Goal: Task Accomplishment & Management: Use online tool/utility

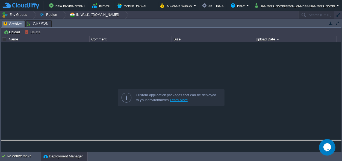
drag, startPoint x: 149, startPoint y: 25, endPoint x: 130, endPoint y: 132, distance: 108.8
click at [145, 145] on body "New Environment Import Marketplace Bonus ₹0.00 Upgrade Account Balance ₹310.70 …" at bounding box center [171, 80] width 342 height 161
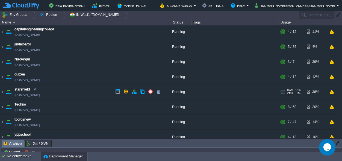
scroll to position [22, 0]
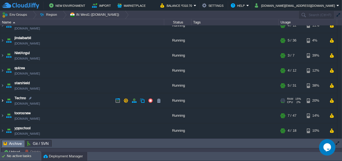
click at [1, 100] on img at bounding box center [2, 100] width 4 height 15
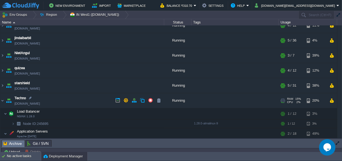
scroll to position [73, 0]
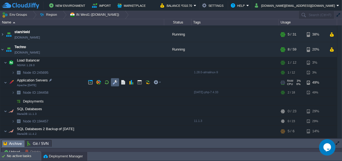
click at [116, 82] on button "button" at bounding box center [114, 82] width 5 height 5
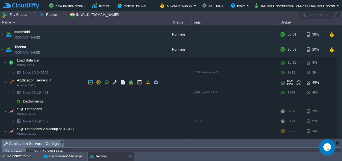
scroll to position [9, 0]
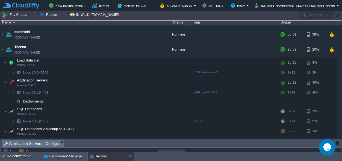
drag, startPoint x: 161, startPoint y: 143, endPoint x: 140, endPoint y: -21, distance: 165.4
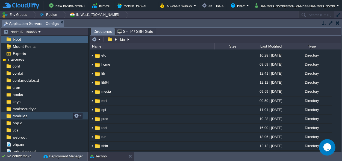
scroll to position [5, 0]
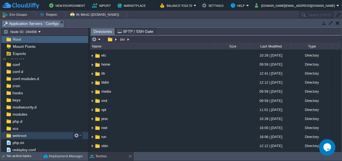
click at [21, 136] on span "webroot" at bounding box center [19, 135] width 16 height 5
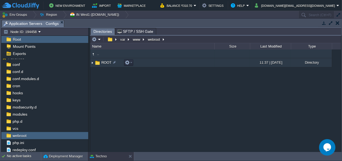
click at [104, 63] on span "ROOT" at bounding box center [106, 62] width 12 height 5
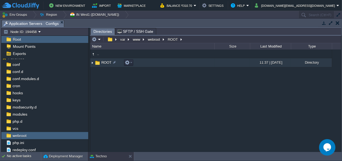
click at [104, 63] on span "ROOT" at bounding box center [106, 62] width 12 height 5
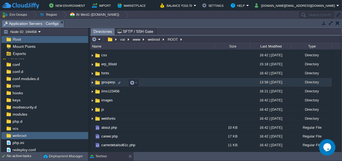
click at [104, 84] on span "grouperp" at bounding box center [107, 82] width 15 height 5
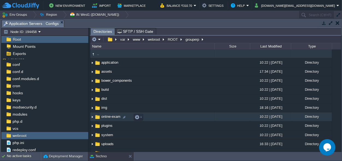
scroll to position [0, 0]
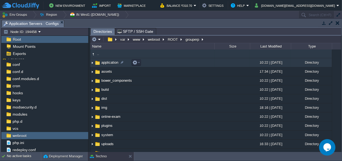
click at [108, 62] on span "application" at bounding box center [109, 62] width 19 height 5
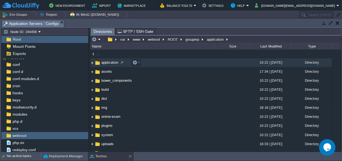
click at [108, 62] on span "application" at bounding box center [109, 62] width 19 height 5
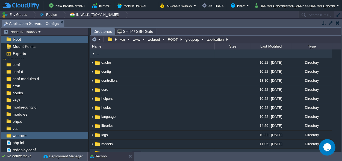
scroll to position [33, 0]
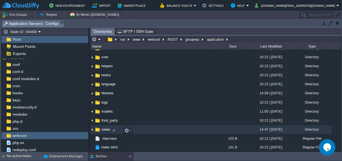
click at [102, 128] on span "views" at bounding box center [105, 129] width 11 height 5
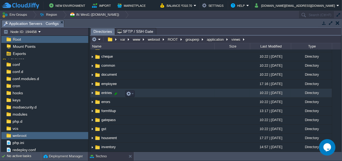
scroll to position [25, 0]
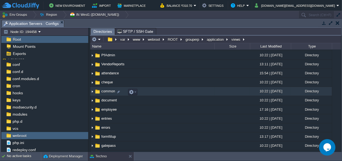
click at [106, 91] on span "common" at bounding box center [107, 91] width 15 height 5
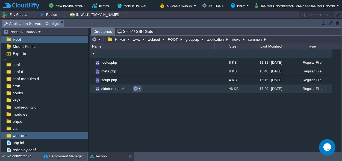
click at [137, 89] on button "button" at bounding box center [135, 88] width 5 height 5
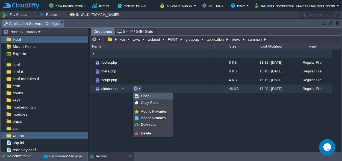
click at [148, 94] on link "Open" at bounding box center [152, 96] width 39 height 6
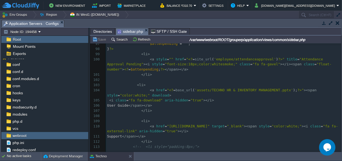
scroll to position [586, 0]
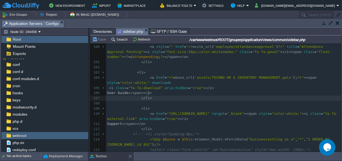
click at [212, 95] on pre "</ li >" at bounding box center [223, 97] width 235 height 5
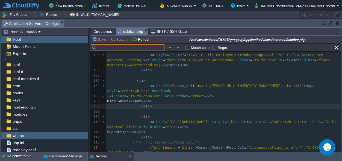
scroll to position [0, 0]
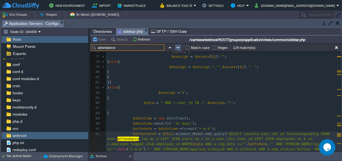
type input "attendance"
click at [179, 46] on button "button" at bounding box center [177, 47] width 5 height 5
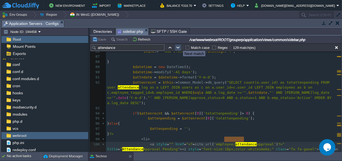
click at [179, 46] on button "button" at bounding box center [177, 47] width 5 height 5
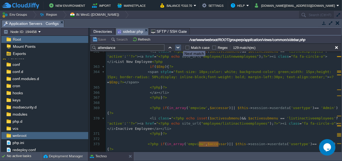
click at [179, 46] on button "button" at bounding box center [177, 47] width 5 height 5
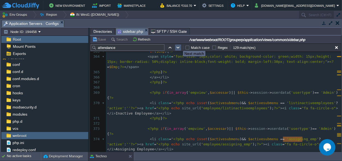
click at [179, 46] on button "button" at bounding box center [177, 47] width 5 height 5
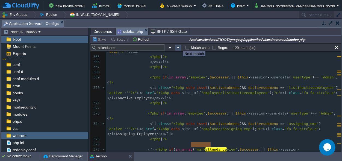
click at [179, 46] on button "button" at bounding box center [177, 47] width 5 height 5
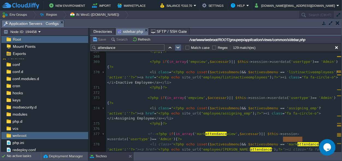
click at [179, 46] on button "button" at bounding box center [177, 47] width 5 height 5
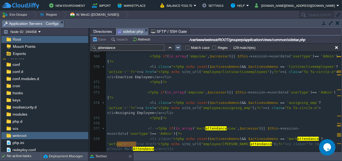
click at [179, 46] on button "button" at bounding box center [177, 47] width 5 height 5
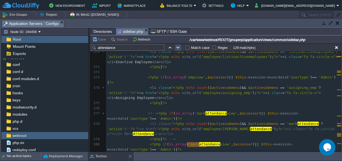
click at [179, 46] on button "button" at bounding box center [177, 47] width 5 height 5
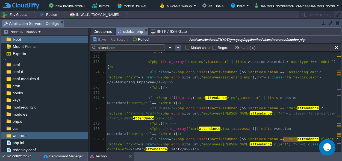
click at [179, 46] on button "button" at bounding box center [177, 47] width 5 height 5
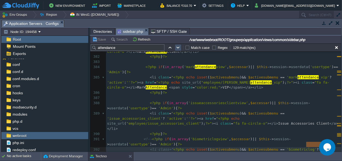
click at [179, 46] on button "button" at bounding box center [177, 47] width 5 height 5
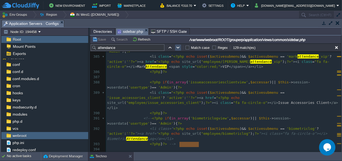
click at [179, 46] on button "button" at bounding box center [177, 47] width 5 height 5
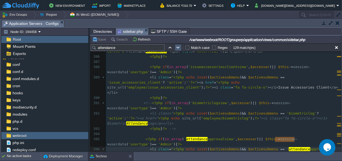
click at [179, 46] on button "button" at bounding box center [177, 47] width 5 height 5
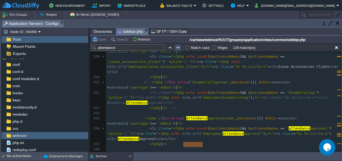
click at [179, 46] on button "button" at bounding box center [177, 47] width 5 height 5
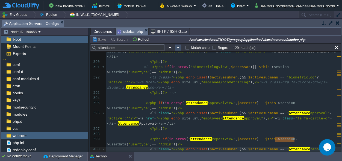
click at [179, 46] on button "button" at bounding box center [177, 47] width 5 height 5
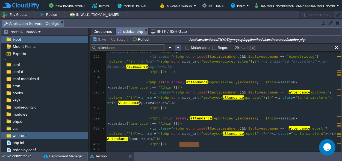
click at [179, 46] on button "button" at bounding box center [177, 47] width 5 height 5
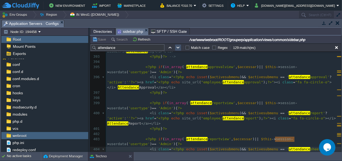
click at [179, 46] on button "button" at bounding box center [177, 47] width 5 height 5
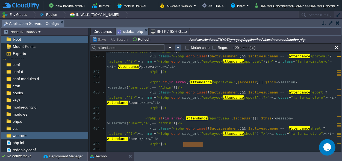
click at [179, 46] on button "button" at bounding box center [177, 47] width 5 height 5
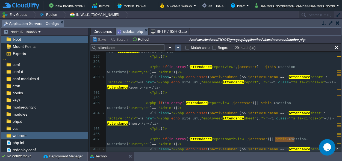
click at [179, 46] on button "button" at bounding box center [177, 47] width 5 height 5
type textarea "Attendance"
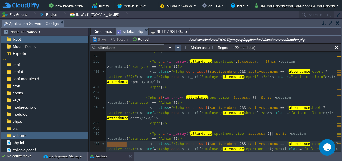
click at [179, 46] on button "button" at bounding box center [177, 47] width 5 height 5
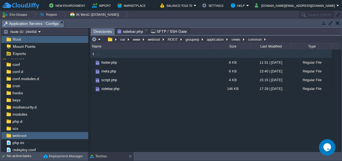
click at [103, 29] on span "Directories" at bounding box center [102, 31] width 19 height 7
click at [233, 38] on button "views" at bounding box center [235, 39] width 11 height 5
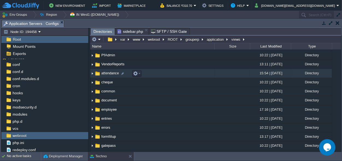
click at [107, 75] on span "attendance" at bounding box center [109, 73] width 19 height 5
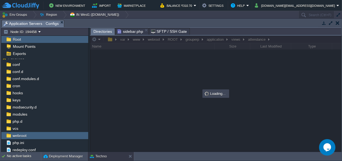
click at [101, 32] on span "Directories" at bounding box center [102, 31] width 19 height 7
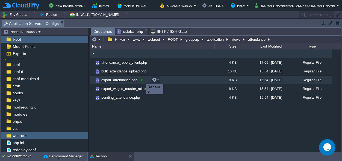
click at [142, 79] on div at bounding box center [141, 79] width 5 height 5
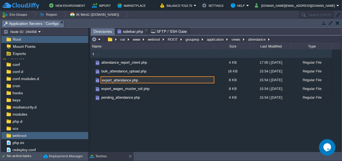
drag, startPoint x: 130, startPoint y: 80, endPoint x: 99, endPoint y: 80, distance: 31.1
click at [100, 80] on input "export_attendance.php" at bounding box center [157, 79] width 114 height 7
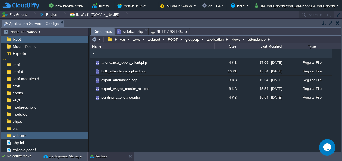
click at [151, 121] on div ".. attendance_report_client.php 4 KB 17:05 | [DATE] Regular File bulk_attendanc…" at bounding box center [215, 100] width 251 height 102
click at [233, 38] on button "views" at bounding box center [235, 39] width 11 height 5
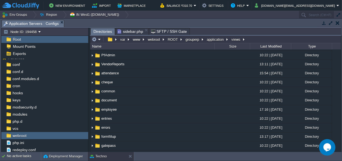
click at [212, 36] on div "var www webroot ROOT grouperp application views" at bounding box center [168, 39] width 156 height 8
click at [194, 40] on button "grouperp" at bounding box center [192, 39] width 16 height 5
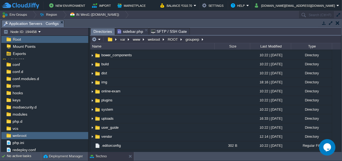
click at [110, 39] on span "application" at bounding box center [109, 37] width 19 height 5
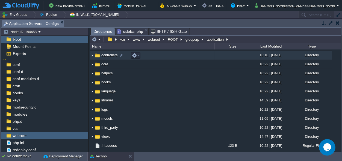
click at [109, 57] on span "controllers" at bounding box center [109, 55] width 18 height 5
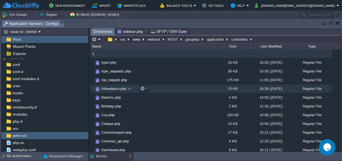
click at [109, 89] on span "Attendance.php" at bounding box center [113, 88] width 26 height 5
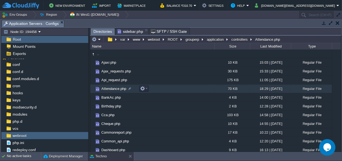
click at [109, 89] on span "Attendance.php" at bounding box center [113, 88] width 26 height 5
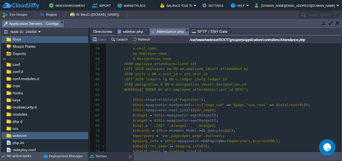
scroll to position [293, 0]
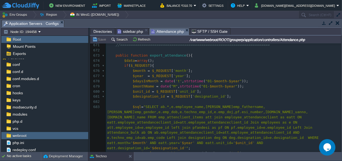
click at [166, 53] on div "1428 <?php 641 ); 642 } 643 ​ 644 ​ 645 if ( $preview ) { 646 647 return $data_…" at bounding box center [223, 47] width 235 height 319
type textarea "export_attendance"
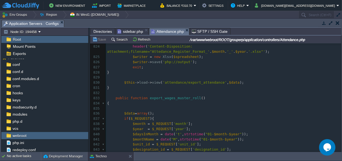
click at [170, 96] on span "export_wages_muster_roll" at bounding box center [175, 98] width 51 height 4
type textarea "export_wages_muster_roll"
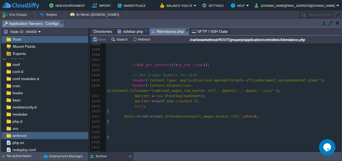
click at [131, 29] on span "sidebar.php" at bounding box center [130, 31] width 26 height 7
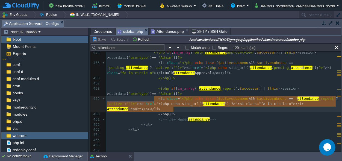
type textarea "<li class="<?php echo isset($activesubmenu) && $activesubmenu == 'attendance_re…"
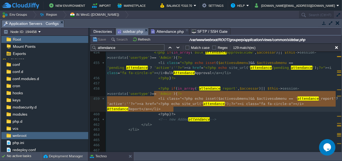
drag, startPoint x: 179, startPoint y: 109, endPoint x: 154, endPoint y: 95, distance: 29.2
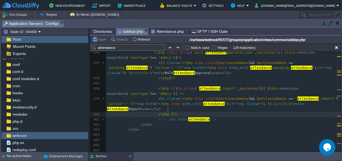
click at [128, 104] on pre "< li class = " <?php echo isset ( $activesubmenu ) && $activesubmenu == ' atten…" at bounding box center [223, 104] width 235 height 16
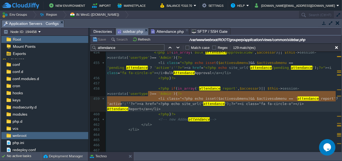
type textarea "<li class="<?php echo isset($activesubmenu) && $activesubmenu == 'attendance_re…"
drag, startPoint x: 128, startPoint y: 104, endPoint x: 154, endPoint y: 92, distance: 28.8
click at [159, 87] on pre "<?php if ( in_array ( ' attendance _report' , $accessar ) || $this -> session -…" at bounding box center [223, 91] width 235 height 10
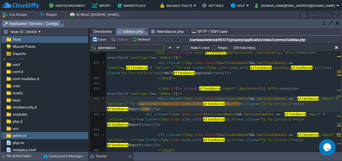
type textarea "/"
paste textarea
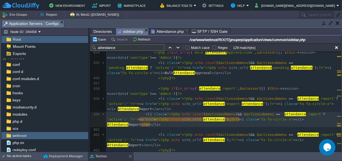
type textarea "/"
paste textarea
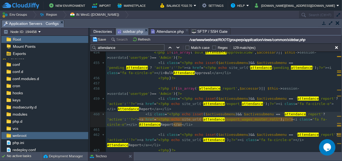
scroll to position [0, 0]
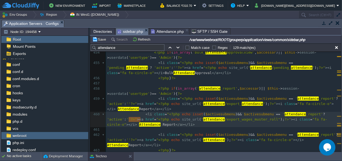
type textarea "Report"
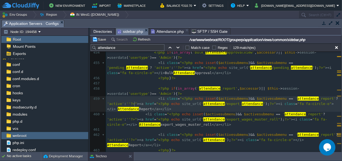
click at [139, 107] on span "Report" at bounding box center [145, 109] width 13 height 4
type textarea "Report"
paste textarea
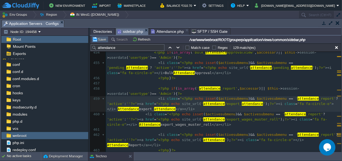
click at [104, 38] on button "Save" at bounding box center [99, 39] width 15 height 5
click at [224, 81] on pre at bounding box center [223, 83] width 235 height 5
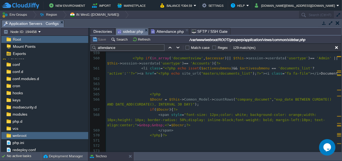
scroll to position [3720, 0]
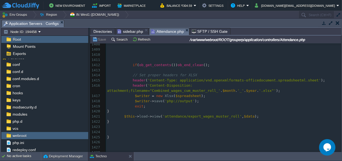
click at [160, 30] on span "Attendance.php" at bounding box center [167, 31] width 33 height 7
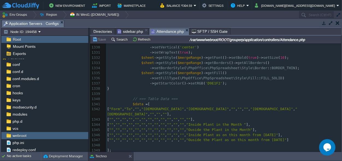
scroll to position [7109, 0]
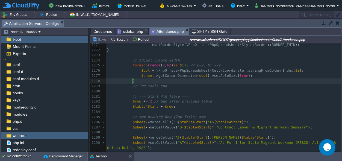
type textarea "foreach (range(2, 62) as $i) { // B=2, BT ~72 $col = \PhpOffice\PhpSpreadsheet\…"
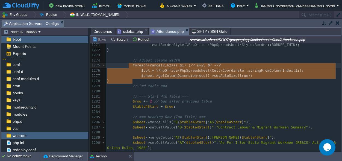
drag, startPoint x: 135, startPoint y: 81, endPoint x: 129, endPoint y: 65, distance: 17.8
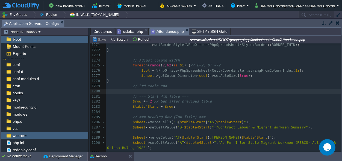
click at [158, 92] on pre "​" at bounding box center [223, 91] width 235 height 5
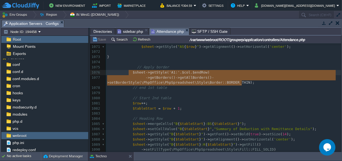
type textarea "$sheet->getStyle('A1:'.$col.$endRow) ->getBorders()->getAllBorders()->setBorder…"
drag, startPoint x: 244, startPoint y: 83, endPoint x: 129, endPoint y: 73, distance: 115.2
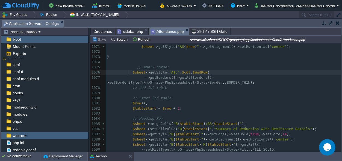
click at [128, 73] on span at bounding box center [120, 72] width 26 height 4
type textarea "//"
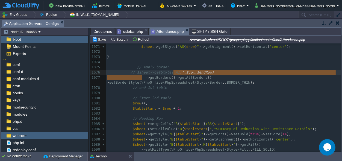
type textarea "tyle('A1:'.$col.$endRow)"
drag, startPoint x: 142, startPoint y: 78, endPoint x: 157, endPoint y: 72, distance: 15.9
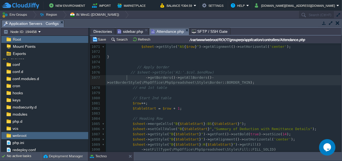
click at [126, 77] on span at bounding box center [126, 77] width 38 height 4
type textarea "//"
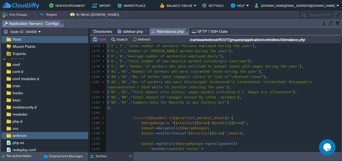
scroll to position [6341, 0]
